Goal: Information Seeking & Learning: Check status

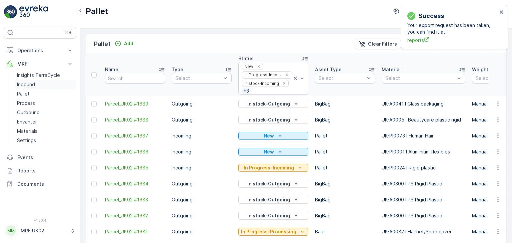
click at [37, 85] on link "Inbound" at bounding box center [45, 84] width 62 height 9
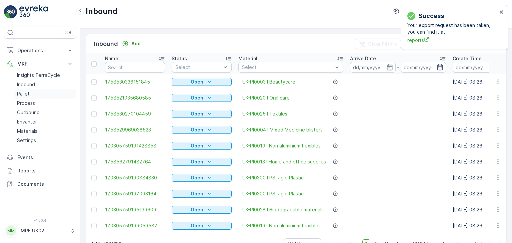
click at [32, 91] on link "Pallet" at bounding box center [45, 93] width 62 height 9
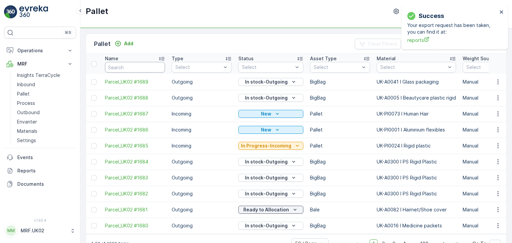
click at [139, 67] on input "text" at bounding box center [135, 67] width 60 height 11
type input "fd"
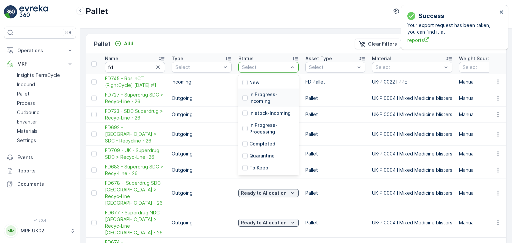
click at [252, 100] on p "In Progress-Incoming" at bounding box center [271, 97] width 45 height 13
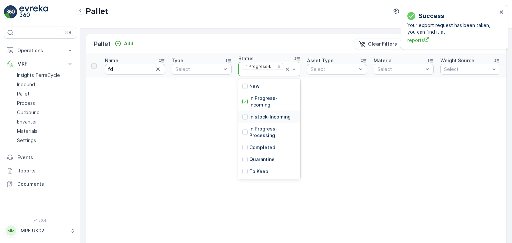
click at [255, 117] on p "In stock-Incoming" at bounding box center [269, 117] width 41 height 7
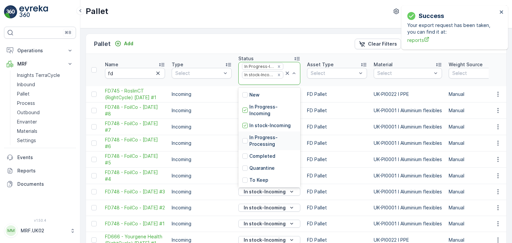
click at [256, 138] on p "In Progress-Processing" at bounding box center [272, 140] width 47 height 13
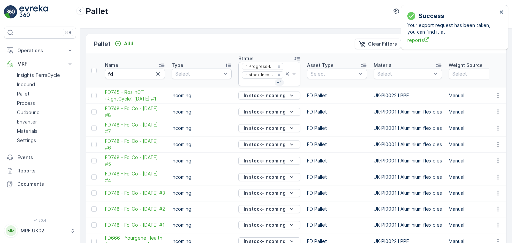
click at [297, 142] on button "In stock-Incoming" at bounding box center [269, 145] width 62 height 8
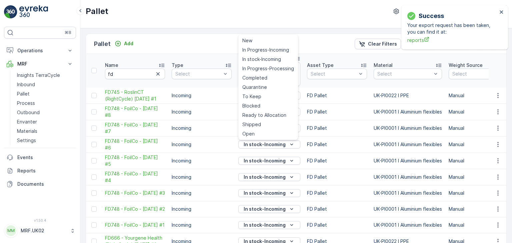
click at [304, 83] on th "Asset Type Select" at bounding box center [337, 71] width 67 height 34
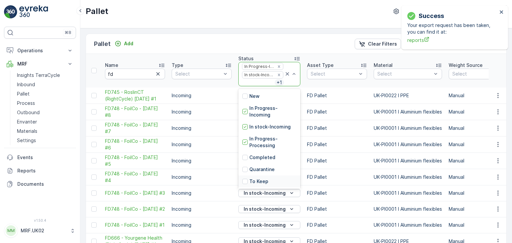
click at [298, 176] on td "In stock-Incoming" at bounding box center [269, 177] width 69 height 16
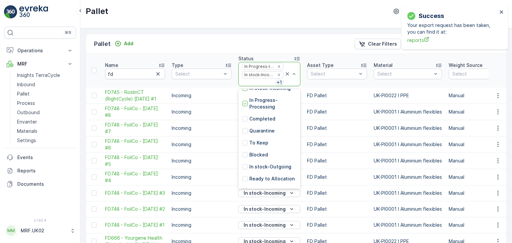
scroll to position [42, 0]
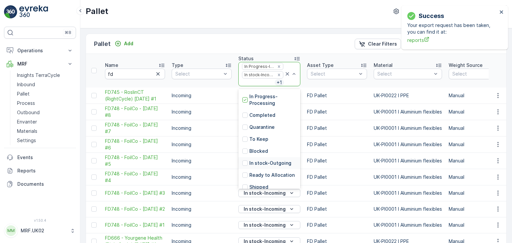
click at [277, 160] on p "In stock-Outgoing" at bounding box center [270, 163] width 42 height 7
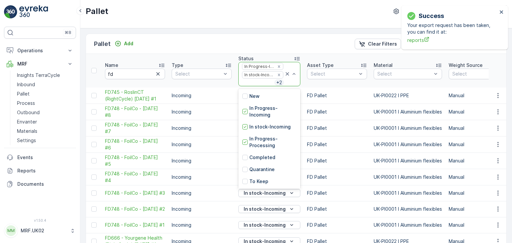
scroll to position [60, 0]
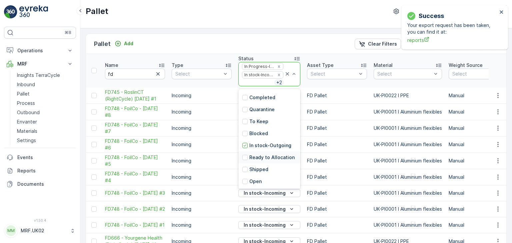
click at [279, 159] on p "Ready to Allocation" at bounding box center [271, 157] width 45 height 7
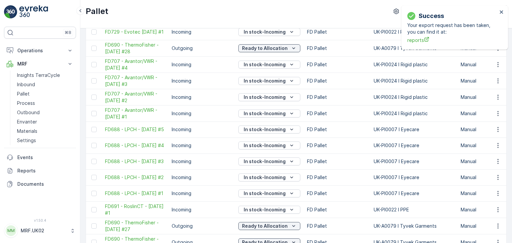
scroll to position [685, 0]
